Goal: Information Seeking & Learning: Learn about a topic

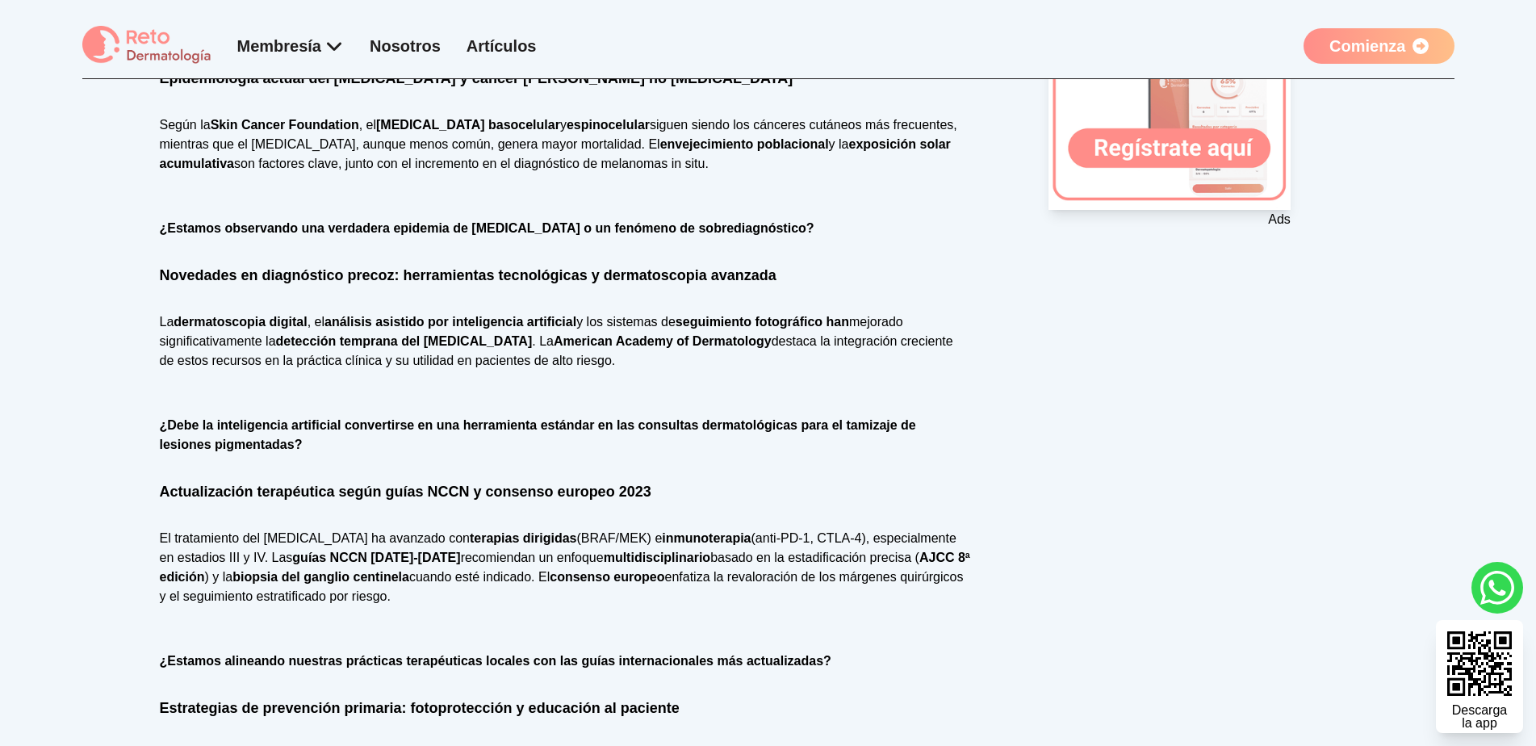
scroll to position [888, 0]
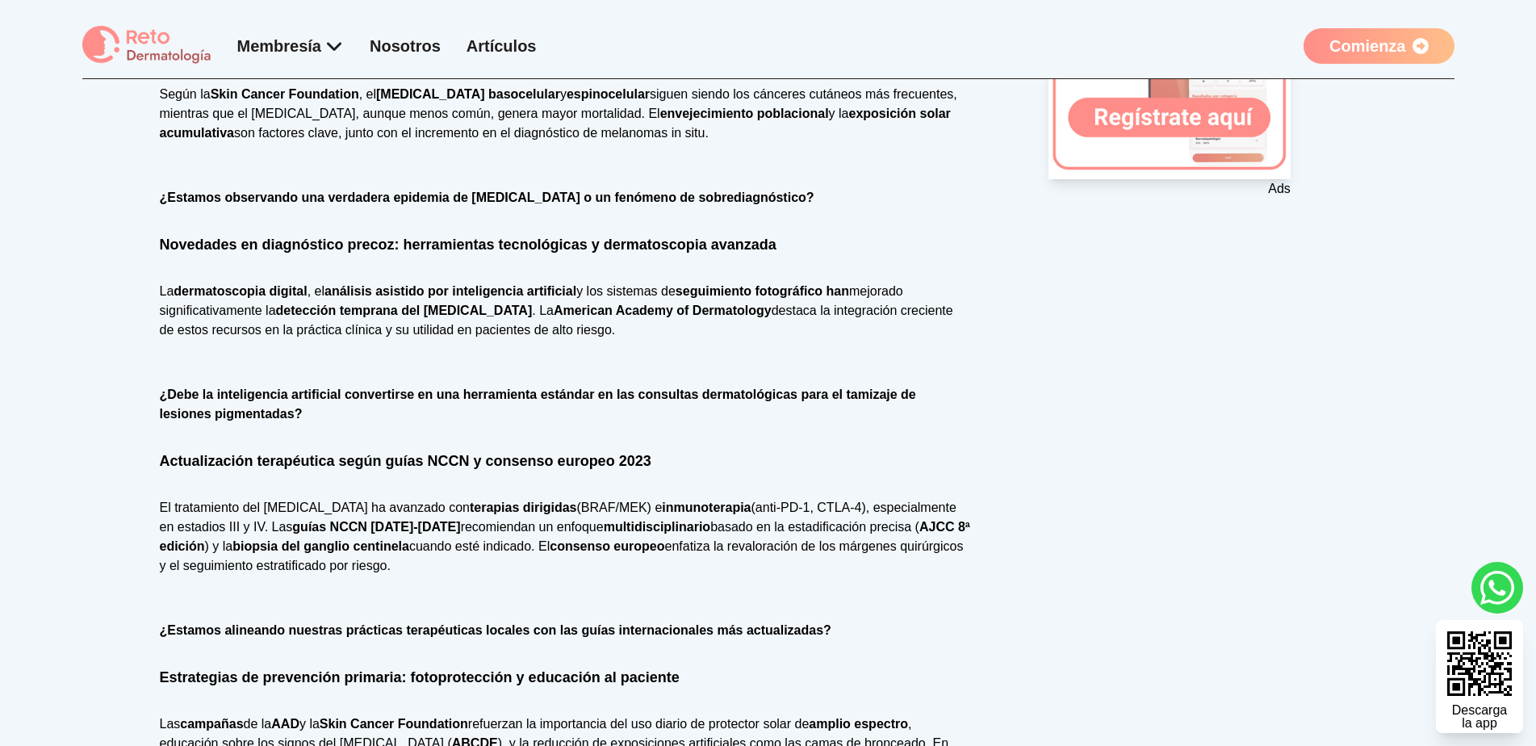
drag, startPoint x: 462, startPoint y: 534, endPoint x: 251, endPoint y: 491, distance: 215.9
click at [251, 498] on p "El tratamiento del [MEDICAL_DATA] ha avanzado con terapias dirigidas (BRAF/MEK)…" at bounding box center [565, 536] width 811 height 77
drag, startPoint x: 253, startPoint y: 493, endPoint x: 471, endPoint y: 539, distance: 221.9
click at [471, 539] on p "El tratamiento del [MEDICAL_DATA] ha avanzado con terapias dirigidas (BRAF/MEK)…" at bounding box center [565, 536] width 811 height 77
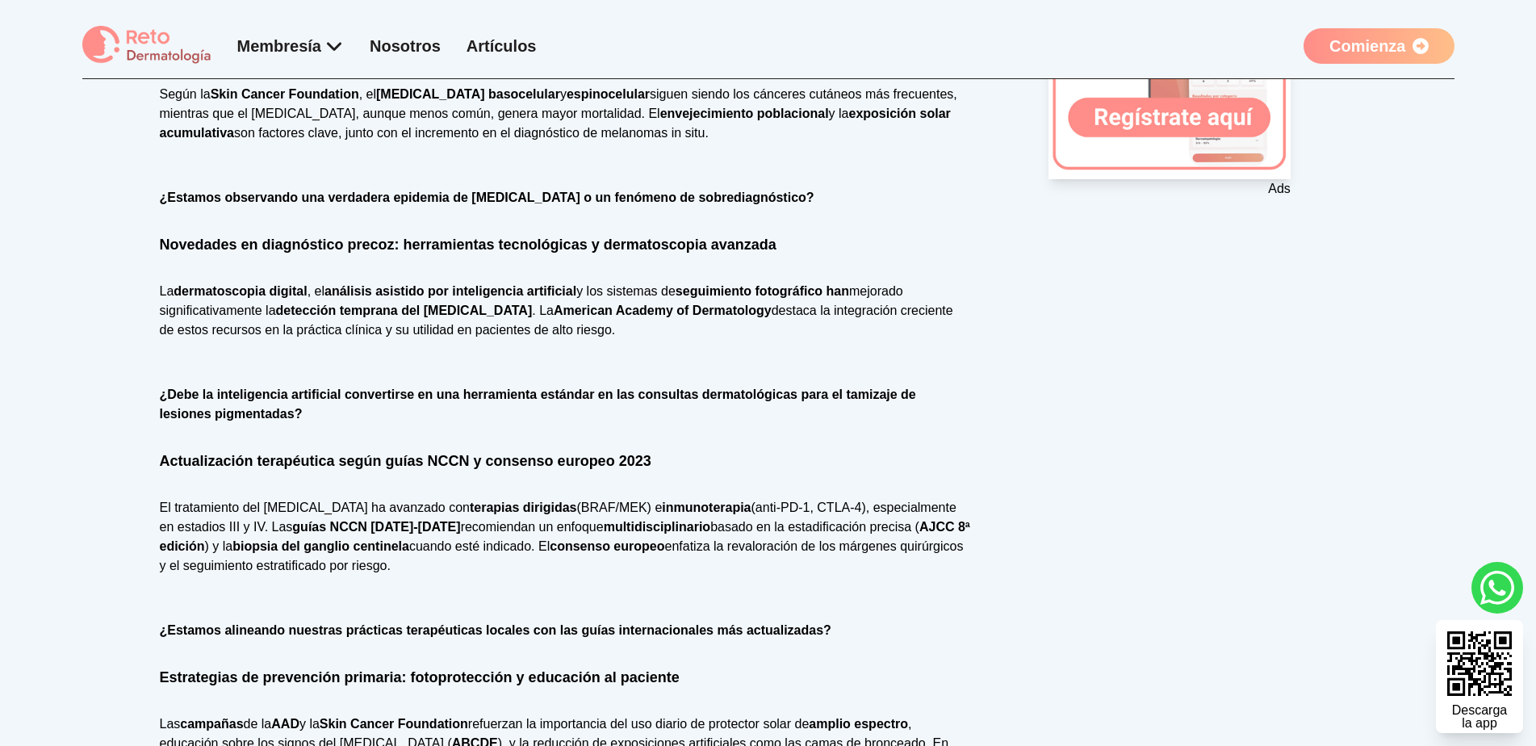
copy p "Las guías NCCN [DATE]-[DATE] recomiendan un enfoque multidisciplinario basado e…"
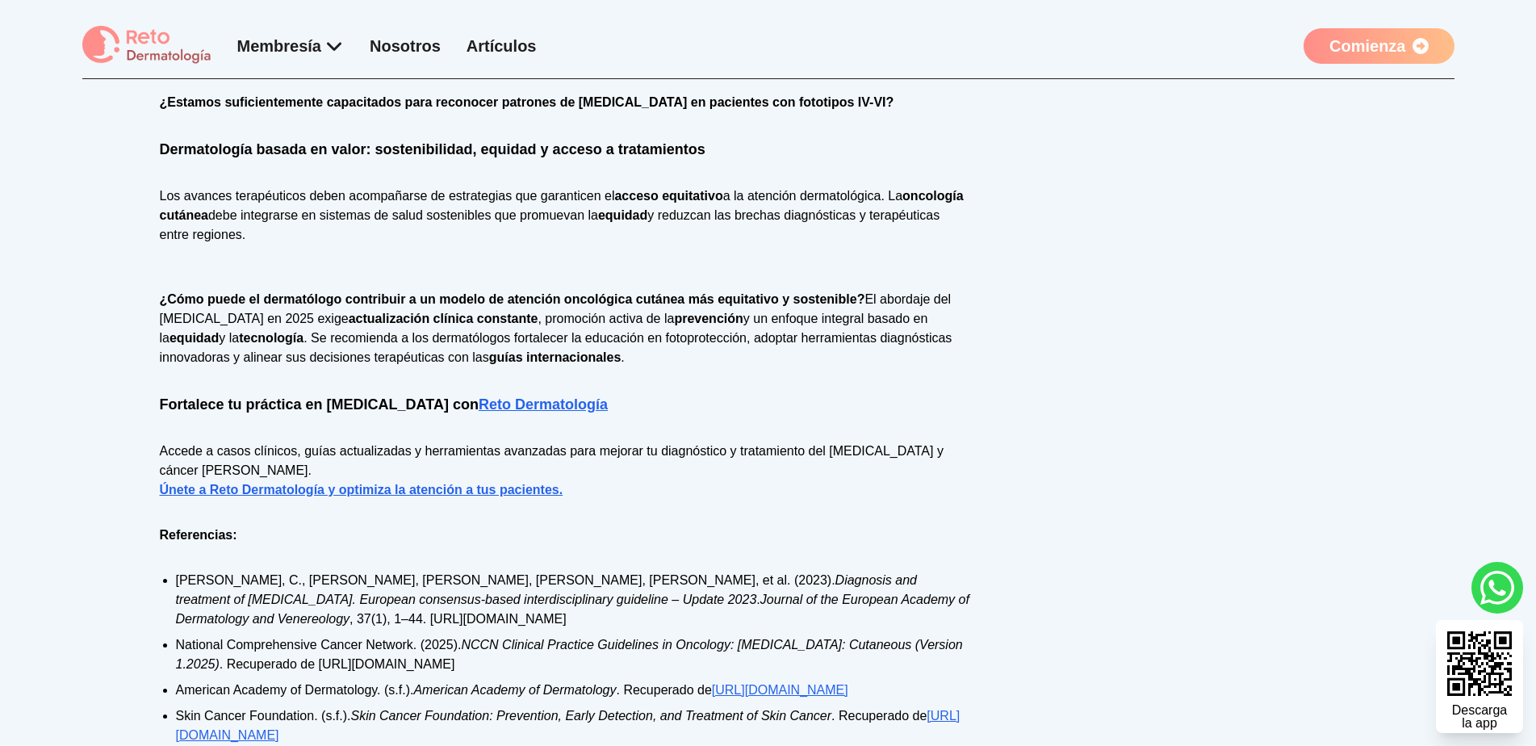
scroll to position [2018, 0]
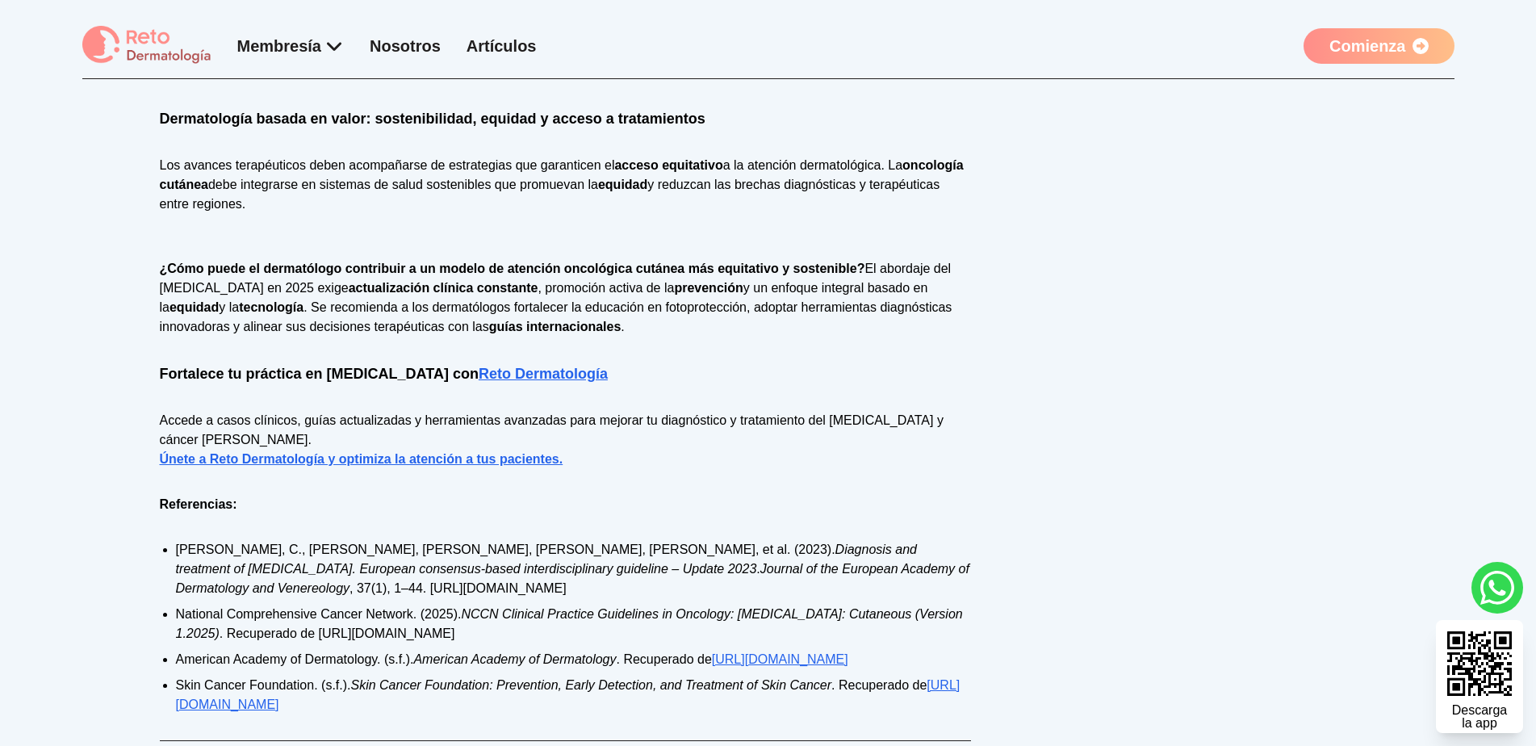
drag, startPoint x: 569, startPoint y: 605, endPoint x: 128, endPoint y: 589, distance: 440.9
copy li "National Comprehensive [MEDICAL_DATA] Network. (2025). NCCN Clinical Practice G…"
click at [361, 617] on ul "[PERSON_NAME], C., [PERSON_NAME], [PERSON_NAME], [PERSON_NAME], [PERSON_NAME], …" at bounding box center [565, 627] width 811 height 174
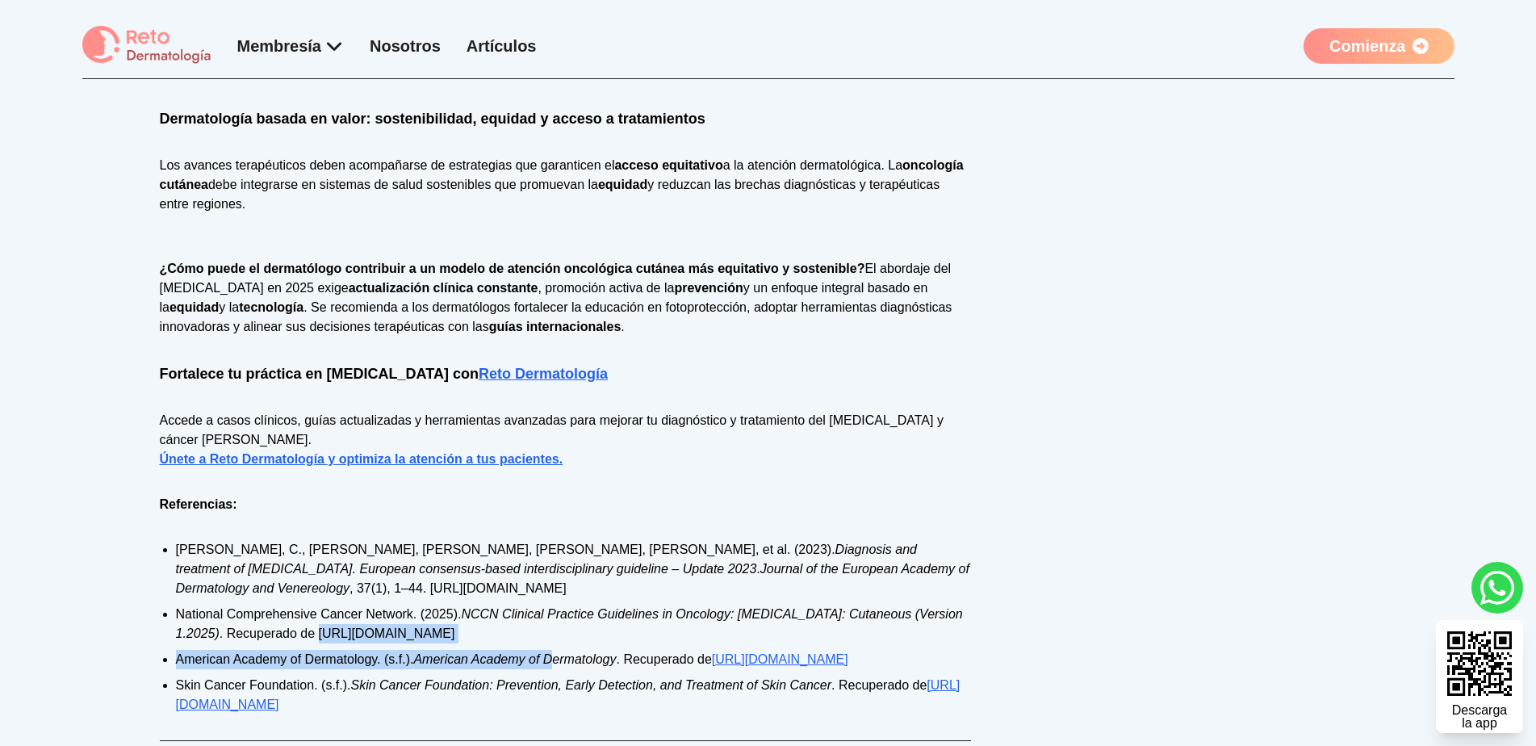
drag, startPoint x: 318, startPoint y: 603, endPoint x: 557, endPoint y: 614, distance: 239.2
click at [557, 614] on ul "[PERSON_NAME], C., [PERSON_NAME], [PERSON_NAME], [PERSON_NAME], [PERSON_NAME], …" at bounding box center [565, 627] width 811 height 174
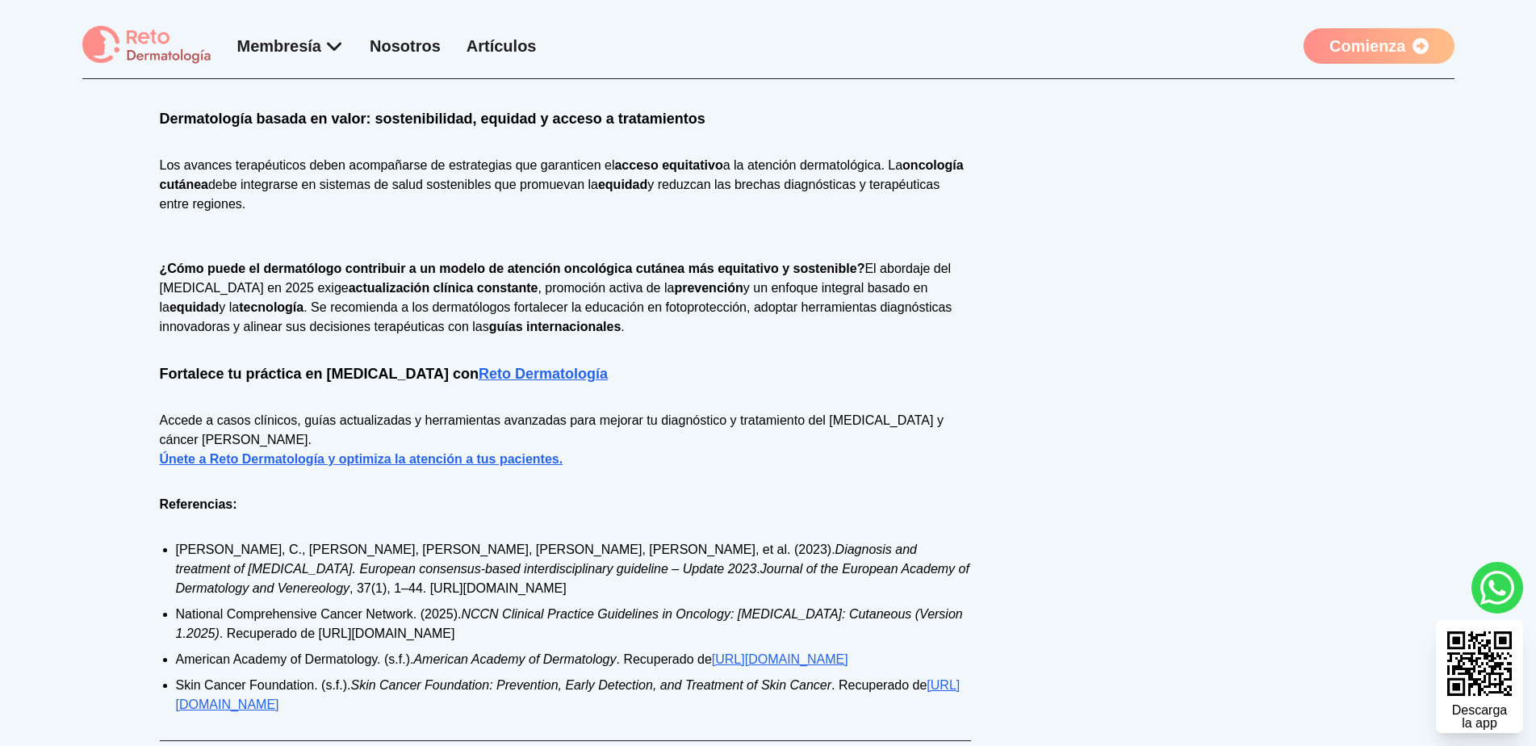
click at [563, 614] on ul "[PERSON_NAME], C., [PERSON_NAME], [PERSON_NAME], [PERSON_NAME], [PERSON_NAME], …" at bounding box center [565, 627] width 811 height 174
drag, startPoint x: 559, startPoint y: 601, endPoint x: 314, endPoint y: 632, distance: 247.3
click at [314, 632] on ul "[PERSON_NAME], C., [PERSON_NAME], [PERSON_NAME], [PERSON_NAME], [PERSON_NAME], …" at bounding box center [565, 627] width 811 height 174
click at [312, 608] on li "National Comprehensive [MEDICAL_DATA] Network. (2025). NCCN Clinical Practice G…" at bounding box center [573, 624] width 795 height 39
click at [322, 605] on li "National Comprehensive [MEDICAL_DATA] Network. (2025). NCCN Clinical Practice G…" at bounding box center [573, 624] width 795 height 39
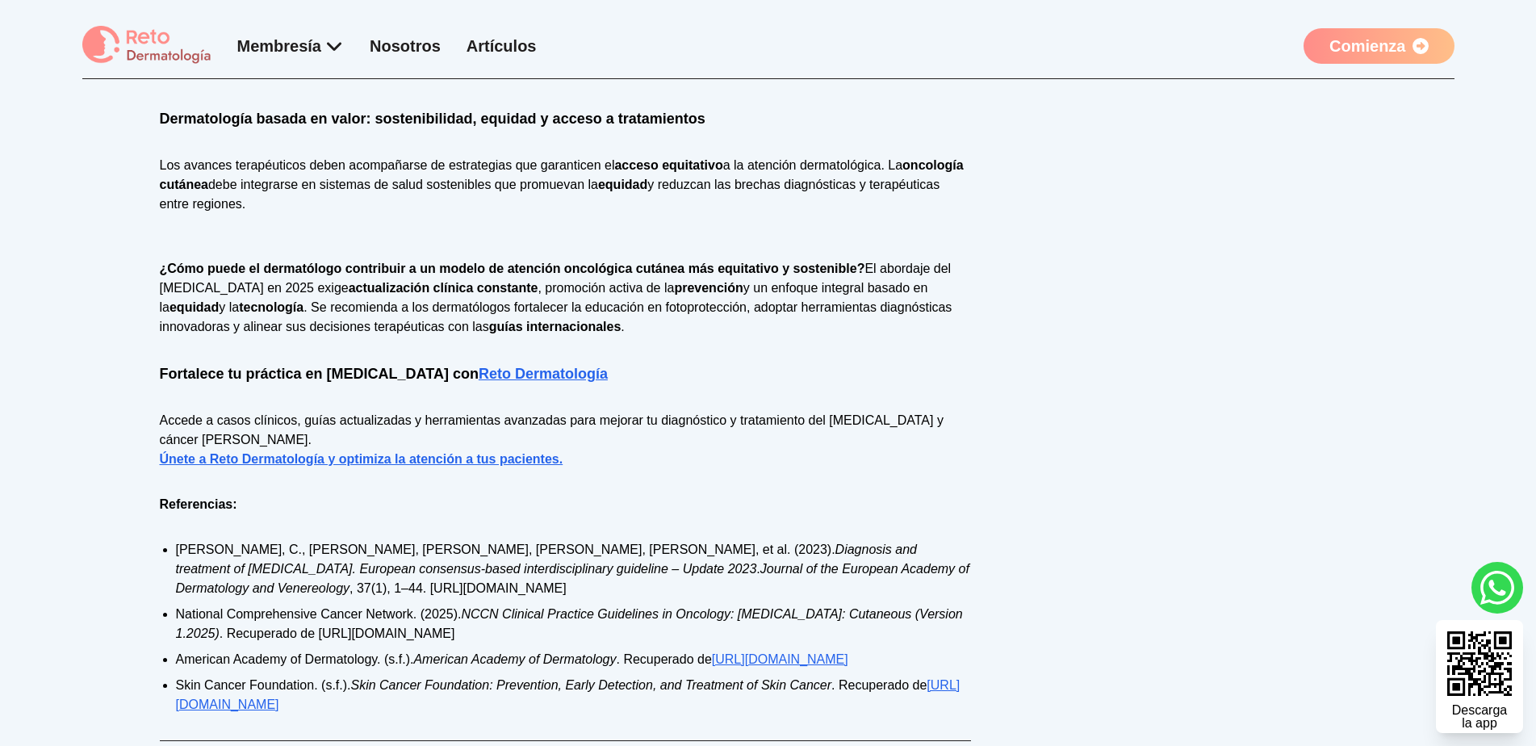
drag, startPoint x: 320, startPoint y: 596, endPoint x: 614, endPoint y: 600, distance: 293.8
click at [614, 605] on li "National Comprehensive [MEDICAL_DATA] Network. (2025). NCCN Clinical Practice G…" at bounding box center [573, 624] width 795 height 39
copy li "[URL][DOMAIN_NAME]"
